Goal: Navigation & Orientation: Find specific page/section

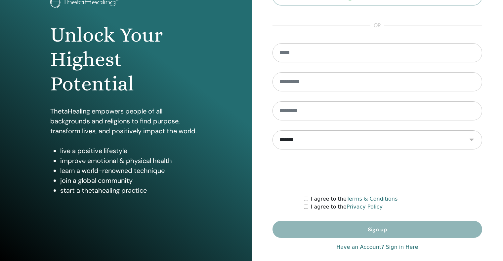
scroll to position [56, 0]
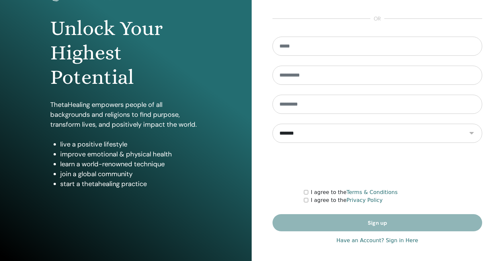
click at [401, 240] on link "Have an Account? Sign in Here" at bounding box center [377, 241] width 82 height 8
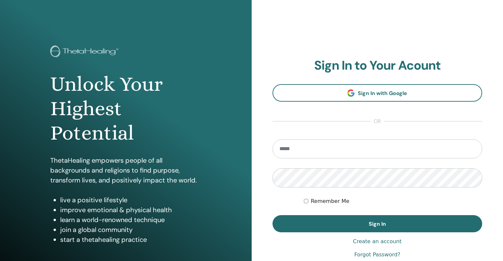
type input "**********"
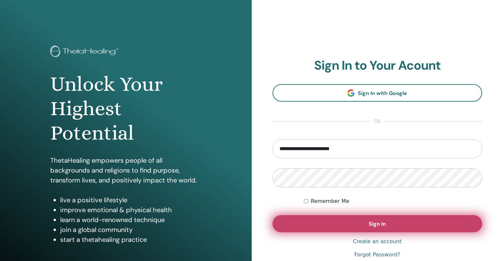
click at [371, 227] on span "Sign In" at bounding box center [376, 224] width 17 height 7
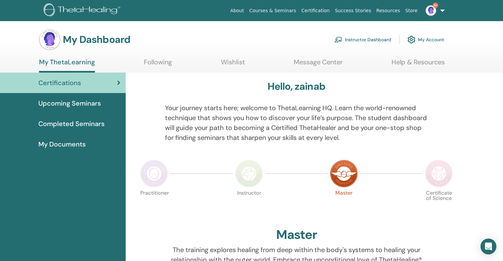
click at [361, 39] on link "Instructor Dashboard" at bounding box center [362, 39] width 57 height 15
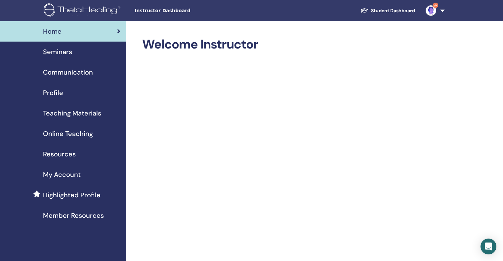
click at [61, 53] on span "Seminars" at bounding box center [57, 52] width 29 height 10
